Goal: Navigation & Orientation: Understand site structure

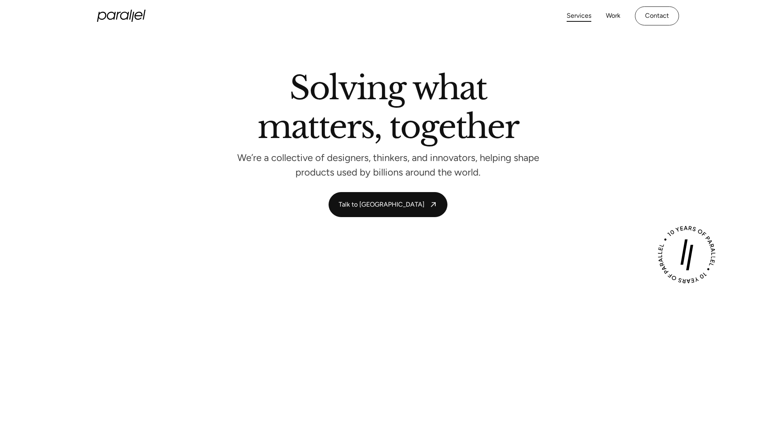
click at [583, 18] on link "Services" at bounding box center [578, 16] width 25 height 12
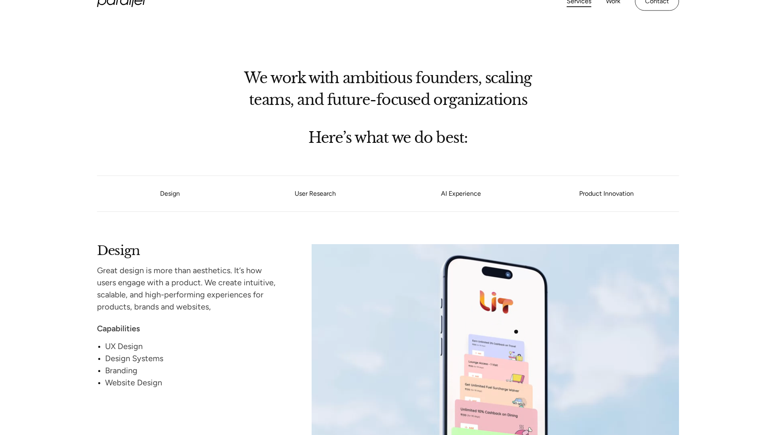
scroll to position [429, 0]
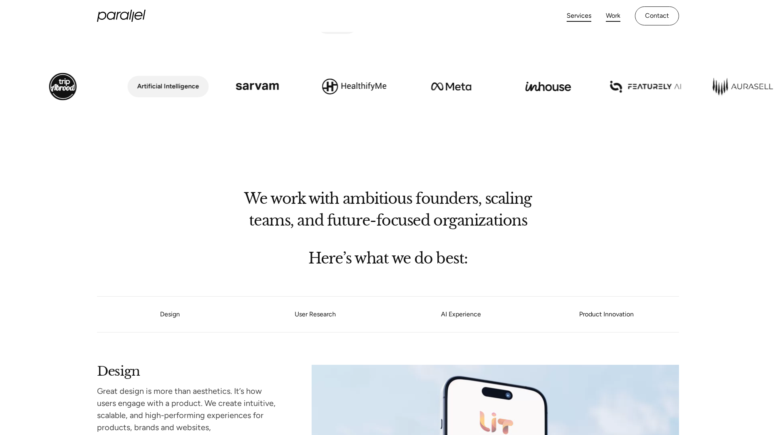
click at [617, 17] on link "Work" at bounding box center [612, 16] width 15 height 12
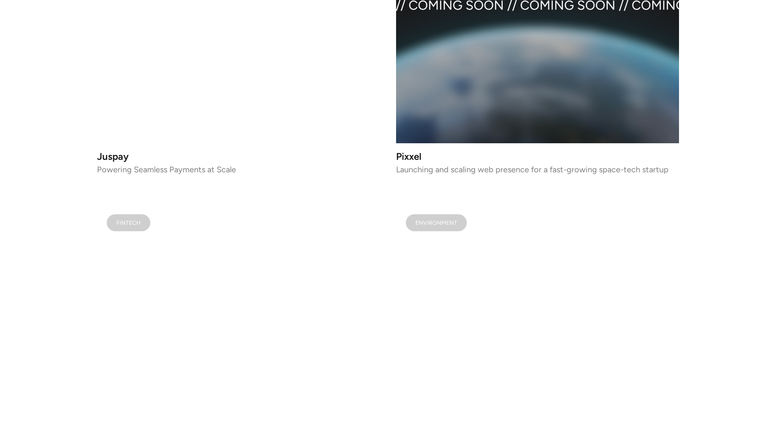
scroll to position [1072, 0]
